Goal: Transaction & Acquisition: Purchase product/service

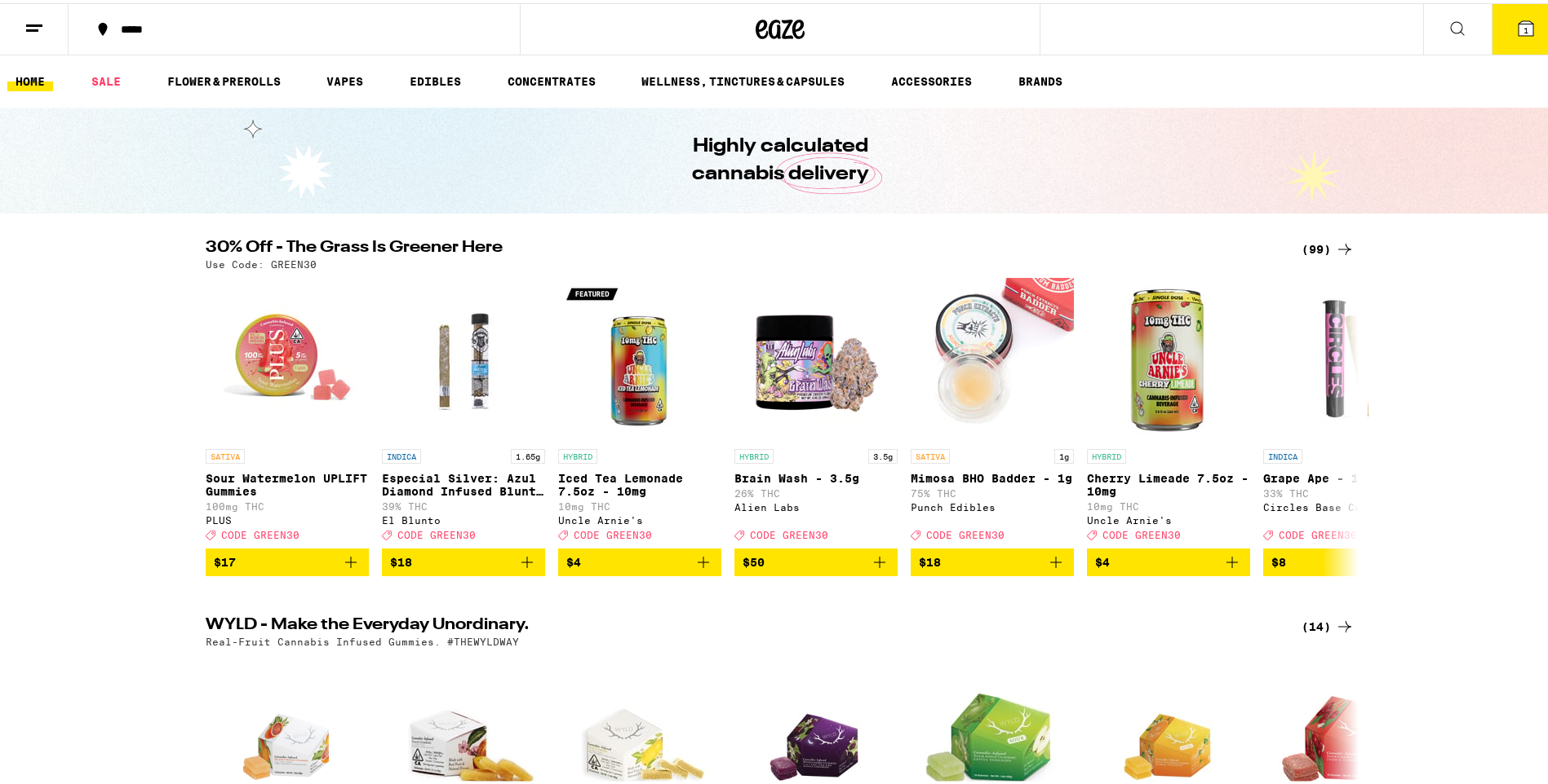
click at [1503, 35] on button "1" at bounding box center [1525, 26] width 69 height 51
